Goal: Task Accomplishment & Management: Complete application form

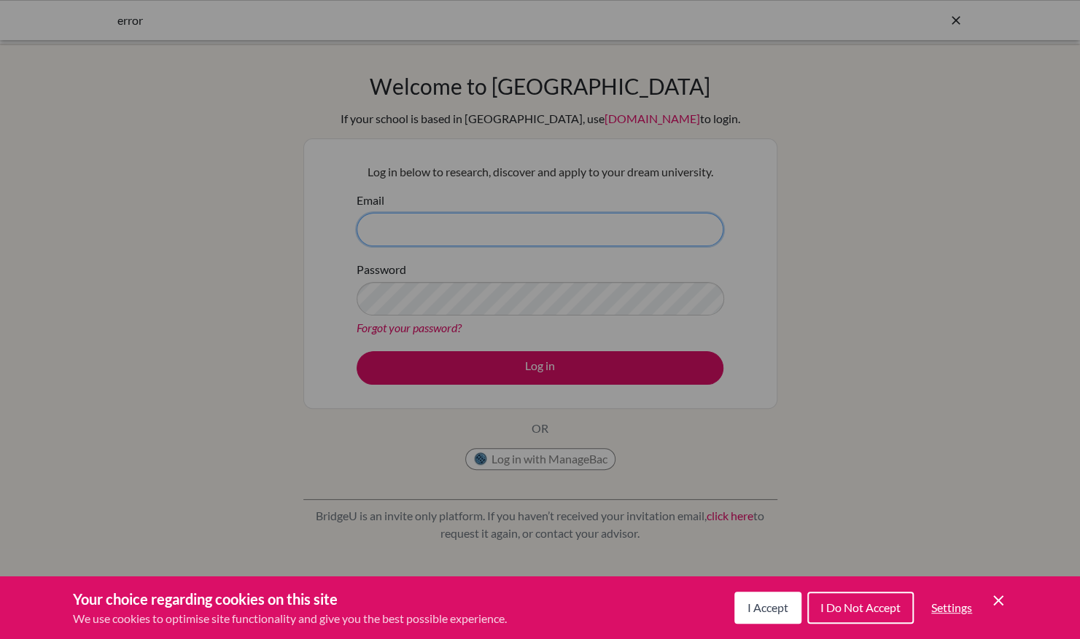
type input "[PERSON_NAME][EMAIL_ADDRESS][PERSON_NAME][DOMAIN_NAME]"
click at [572, 293] on div "Cookie Preferences" at bounding box center [540, 319] width 1080 height 639
click at [548, 372] on div "Cookie Preferences" at bounding box center [540, 319] width 1080 height 639
click at [545, 363] on div "Cookie Preferences" at bounding box center [540, 319] width 1080 height 639
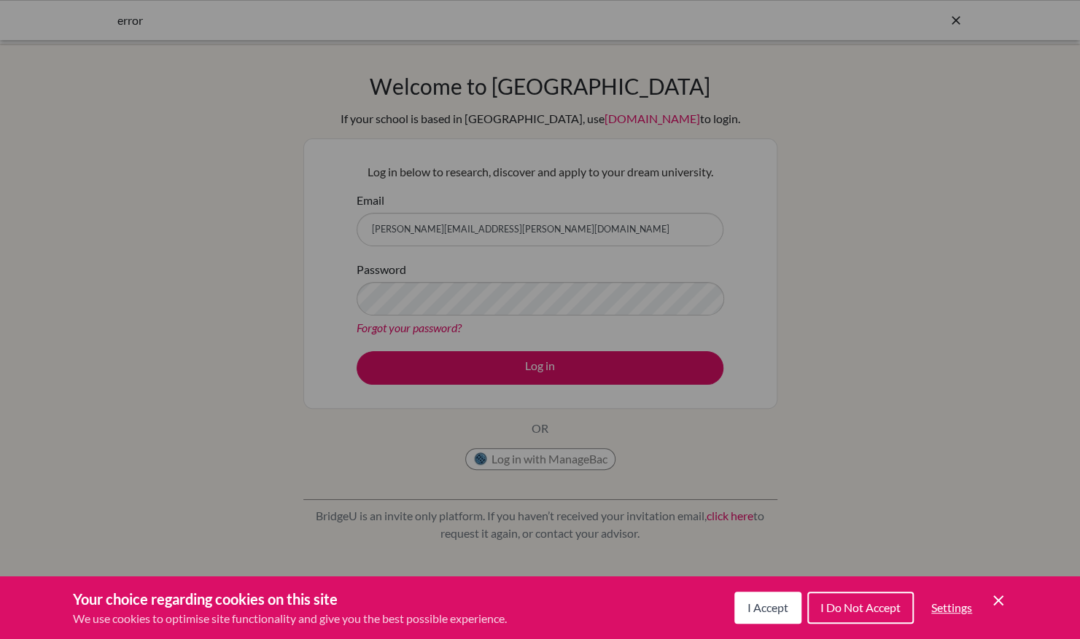
click at [469, 295] on div "Cookie Preferences" at bounding box center [540, 319] width 1080 height 639
type input "[PERSON_NAME][EMAIL_ADDRESS][PERSON_NAME][DOMAIN_NAME]"
click at [784, 611] on span "I Accept" at bounding box center [767, 608] width 41 height 14
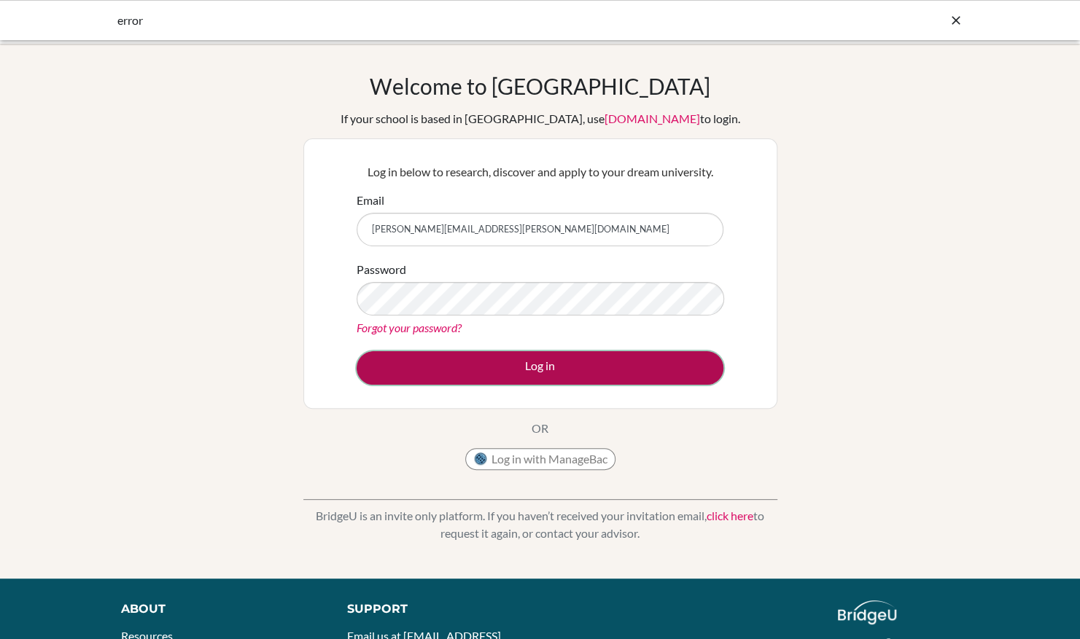
click at [553, 362] on button "Log in" at bounding box center [539, 368] width 367 height 34
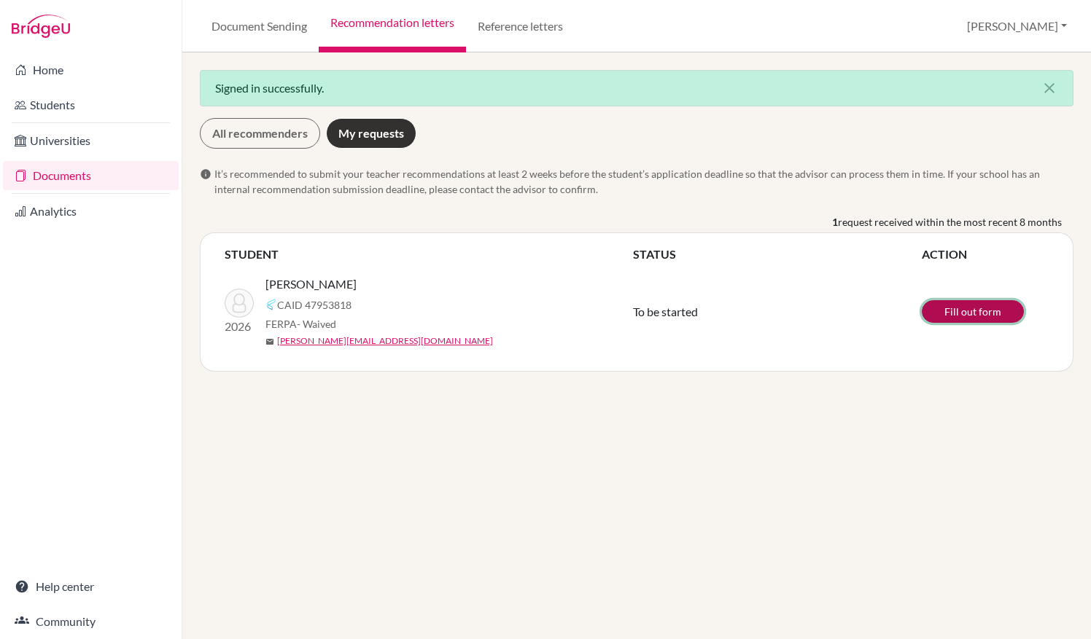
click at [980, 311] on link "Fill out form" at bounding box center [972, 311] width 102 height 23
